Goal: Information Seeking & Learning: Learn about a topic

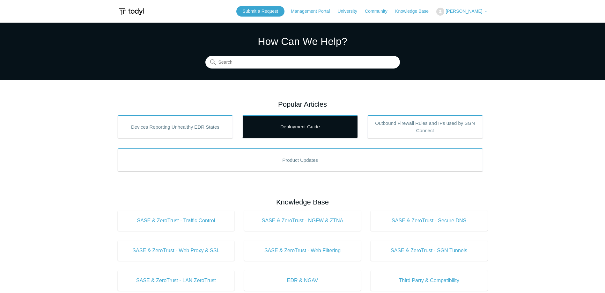
click at [298, 128] on link "Deployment Guide" at bounding box center [299, 126] width 115 height 23
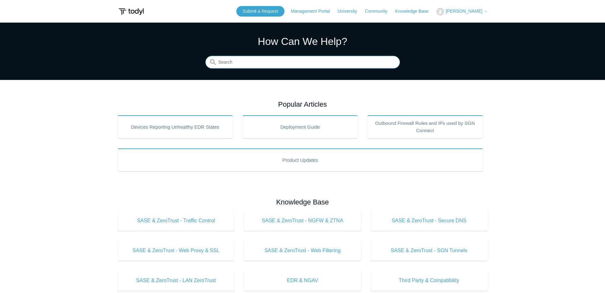
click at [259, 61] on input "Search" at bounding box center [302, 62] width 195 height 13
type input "windows agent"
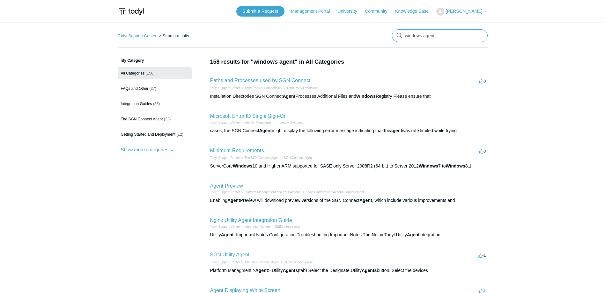
click at [433, 35] on input "windows agent" at bounding box center [440, 35] width 96 height 13
click at [437, 35] on input "windows agent" at bounding box center [440, 35] width 96 height 13
drag, startPoint x: 441, startPoint y: 35, endPoint x: 399, endPoint y: 31, distance: 41.7
click at [399, 31] on input "windows agent" at bounding box center [440, 35] width 96 height 13
type input "agent install"
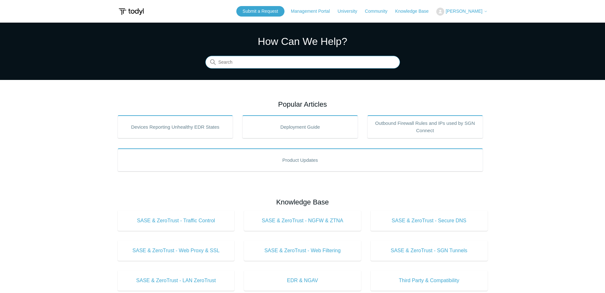
click at [230, 64] on input "Search" at bounding box center [302, 62] width 195 height 13
type input "azure sso"
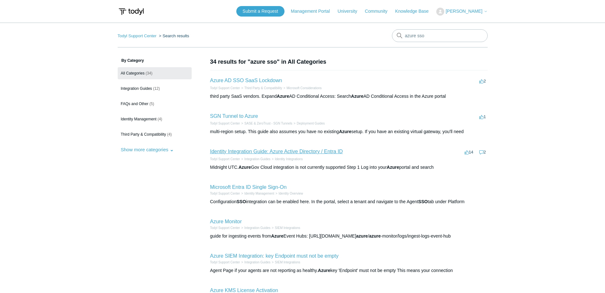
click at [270, 150] on link "Identity Integration Guide: Azure Active Directory / Entra ID" at bounding box center [276, 151] width 133 height 5
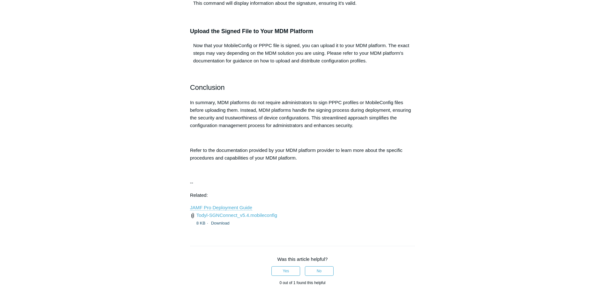
scroll to position [638, 0]
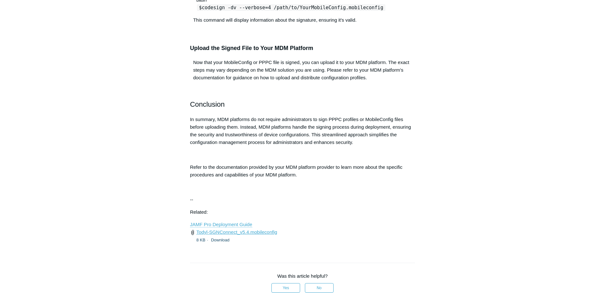
click at [265, 231] on link "Todyl-SGNConnect_v5.4.mobileconfig" at bounding box center [236, 232] width 81 height 5
click at [330, 185] on p at bounding box center [302, 188] width 225 height 8
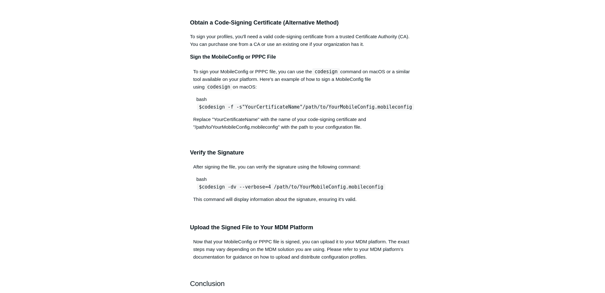
scroll to position [446, 0]
